Goal: Navigation & Orientation: Find specific page/section

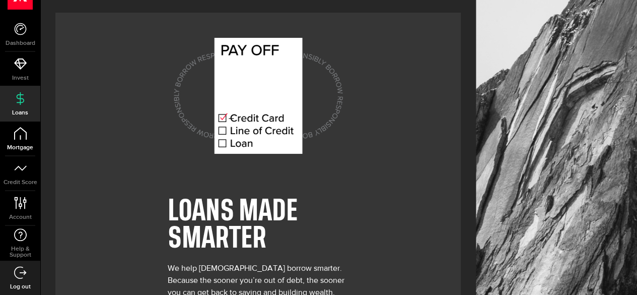
click at [17, 133] on icon at bounding box center [20, 133] width 13 height 13
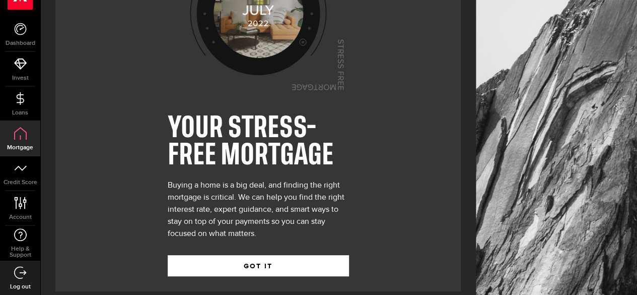
scroll to position [94, 0]
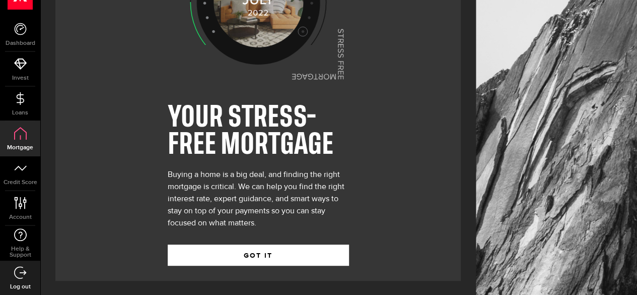
click at [18, 133] on icon at bounding box center [20, 133] width 13 height 13
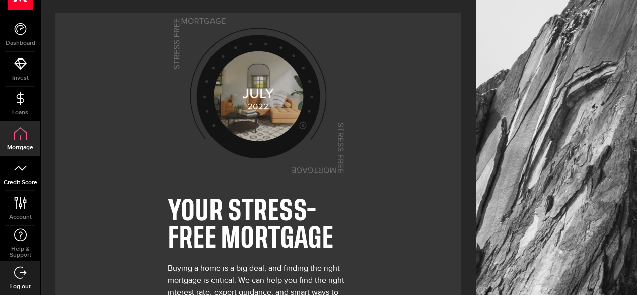
click at [26, 177] on link "Credit Score" at bounding box center [20, 173] width 40 height 34
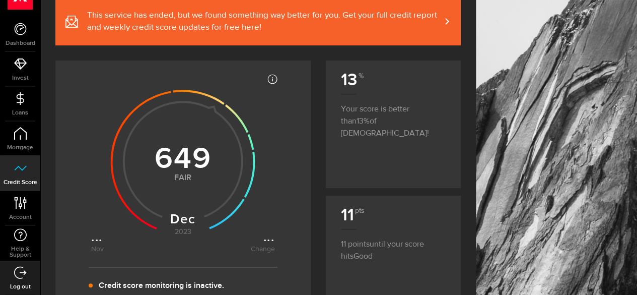
scroll to position [151, 0]
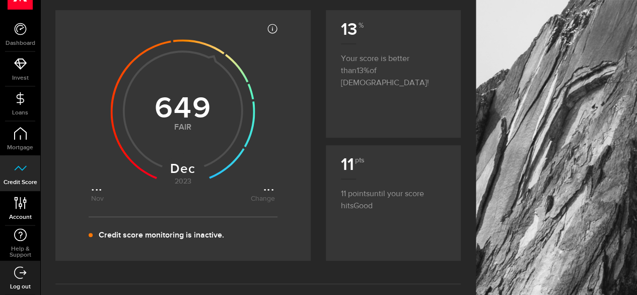
click at [17, 214] on span "Account" at bounding box center [20, 217] width 40 height 6
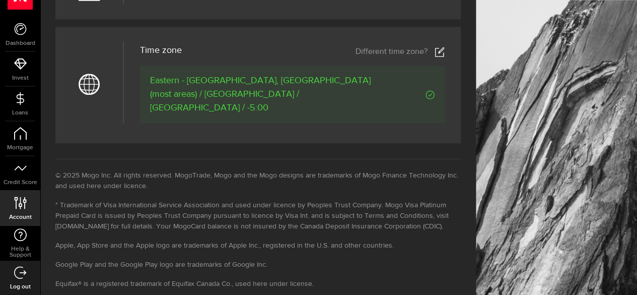
scroll to position [554, 0]
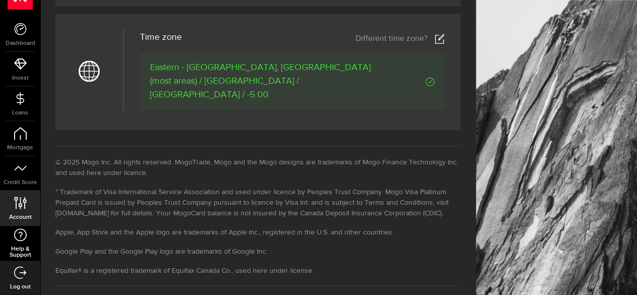
click at [25, 238] on use at bounding box center [20, 234] width 13 height 13
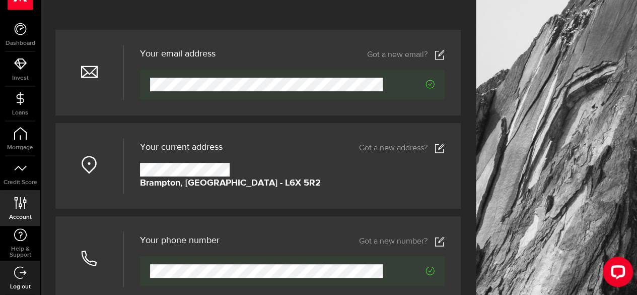
scroll to position [0, 0]
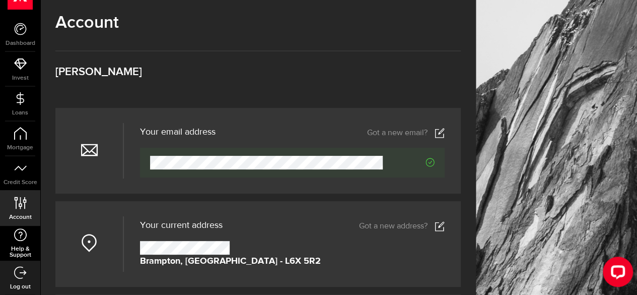
click at [26, 246] on span "Help & Support" at bounding box center [20, 252] width 40 height 12
click at [16, 175] on link "Credit Score" at bounding box center [20, 173] width 40 height 34
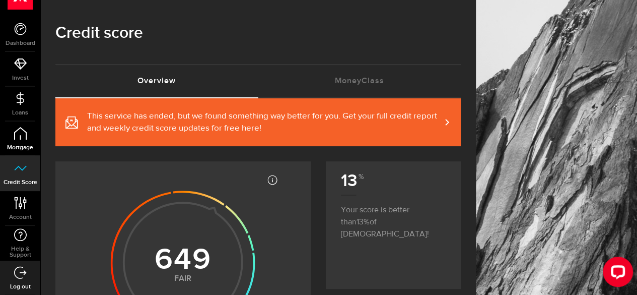
click at [27, 138] on link "Mortgage" at bounding box center [20, 138] width 40 height 34
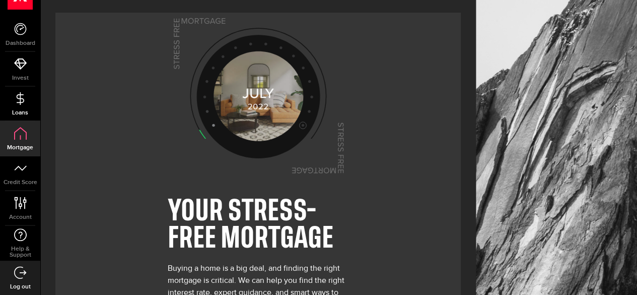
click at [21, 96] on icon at bounding box center [20, 98] width 13 height 13
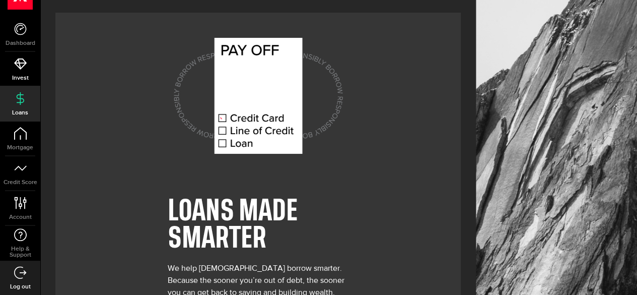
click at [14, 71] on link "Invest" at bounding box center [20, 69] width 40 height 34
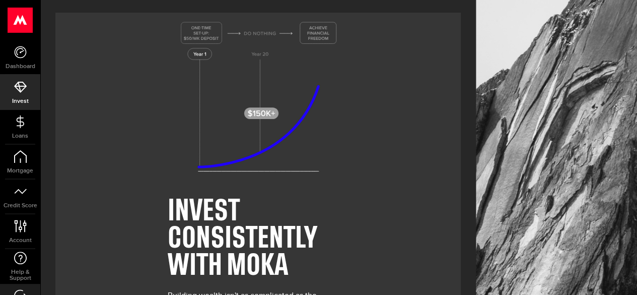
click at [25, 25] on use at bounding box center [20, 20] width 25 height 25
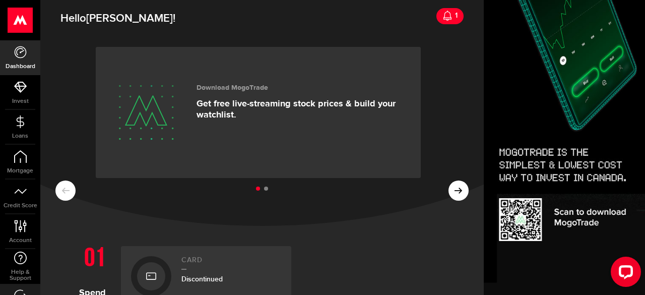
click at [452, 188] on ul at bounding box center [261, 188] width 413 height 13
click at [442, 15] on icon at bounding box center [447, 16] width 10 height 10
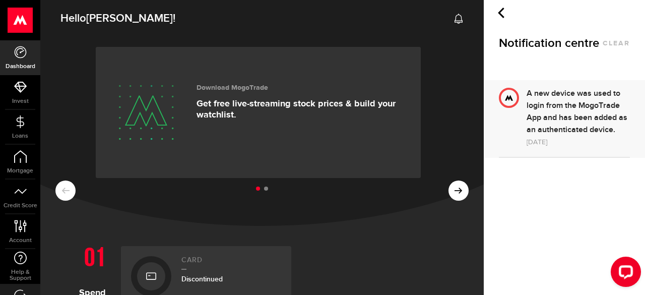
click at [458, 191] on ul at bounding box center [261, 188] width 413 height 13
click at [501, 13] on icon at bounding box center [501, 13] width 11 height 11
